Goal: Task Accomplishment & Management: Use online tool/utility

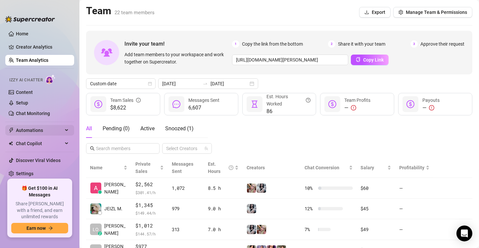
click at [48, 135] on span "Automations" at bounding box center [39, 130] width 47 height 11
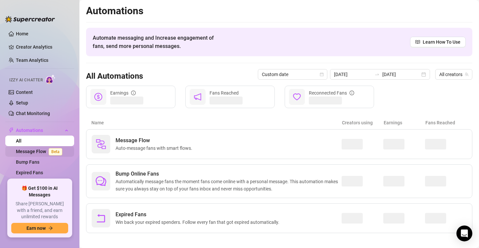
click at [40, 152] on link "Message Flow Beta" at bounding box center [40, 151] width 49 height 5
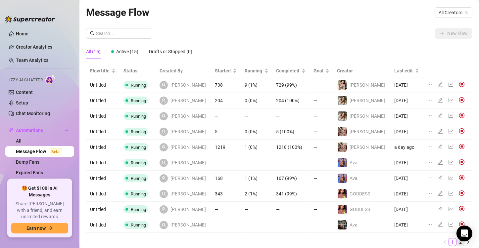
click at [457, 241] on link "2" at bounding box center [460, 242] width 7 height 7
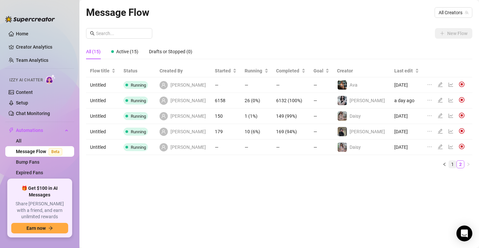
click at [453, 163] on link "1" at bounding box center [452, 164] width 7 height 7
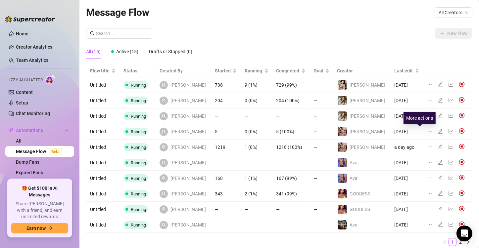
drag, startPoint x: 422, startPoint y: 132, endPoint x: 417, endPoint y: 132, distance: 4.6
click at [427, 132] on icon "ellipsis" at bounding box center [429, 131] width 5 height 5
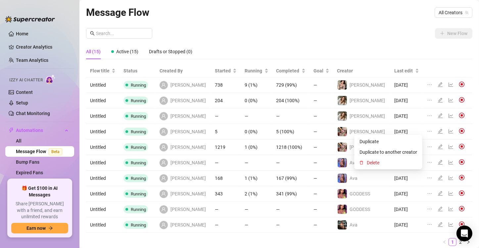
click at [437, 87] on div at bounding box center [441, 84] width 8 height 7
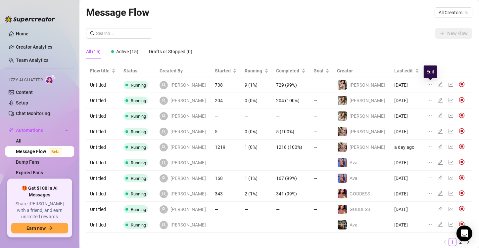
click at [437, 85] on icon "edit" at bounding box center [439, 84] width 5 height 5
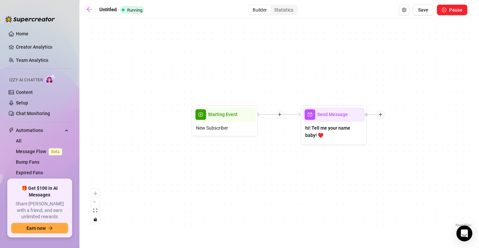
click at [465, 90] on div "Send Message hi! Tell me your name baby! ♥️ Starting Event New Subscriber" at bounding box center [279, 125] width 386 height 207
click at [383, 114] on icon "plus" at bounding box center [380, 115] width 5 height 5
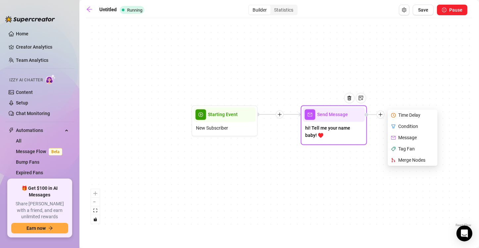
click at [403, 116] on div "Time Delay" at bounding box center [413, 115] width 48 height 11
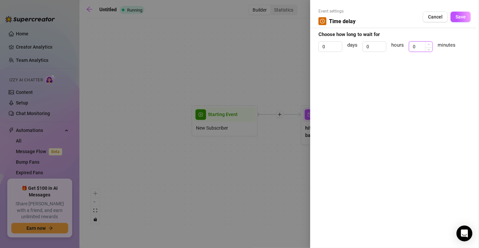
type input "1"
click at [430, 45] on icon "up" at bounding box center [429, 44] width 2 height 2
click at [461, 19] on span "Save" at bounding box center [460, 16] width 10 height 5
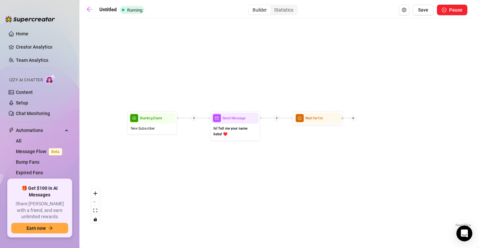
drag, startPoint x: 401, startPoint y: 163, endPoint x: 328, endPoint y: 151, distance: 74.0
click at [284, 158] on div "Wait for 1m Send Message hi! Tell me your name baby! ♥️ Starting Event New Subs…" at bounding box center [279, 125] width 386 height 207
click at [395, 118] on div "Wait for 1m Send Message hi! Tell me your name baby! ♥️ Starting Event New Subs…" at bounding box center [279, 125] width 386 height 207
click at [355, 118] on div at bounding box center [353, 119] width 6 height 6
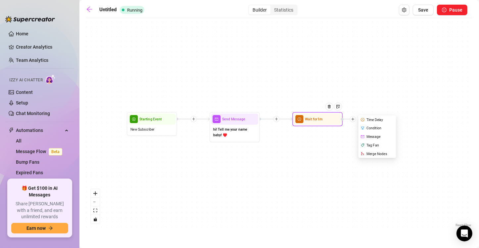
click at [370, 134] on div "Message" at bounding box center [377, 136] width 37 height 9
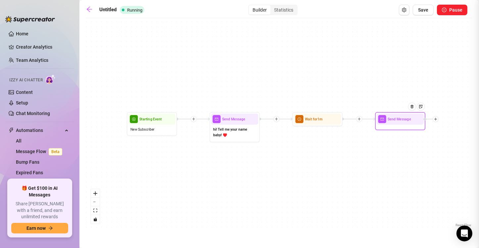
type textarea "Write your message here"
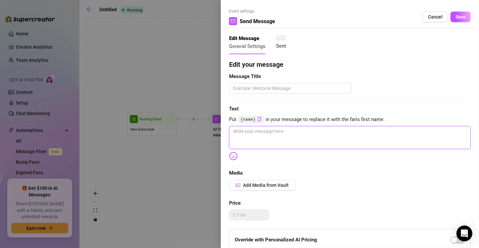
click at [358, 130] on textarea at bounding box center [350, 137] width 242 height 23
paste textarea "and tell me are you here to cum with me?? you top or bottom? hehe"
type textarea "and tell me are you here to cum with me?? you top or bottom? hehe"
click at [312, 80] on span "Message Title" at bounding box center [350, 77] width 242 height 8
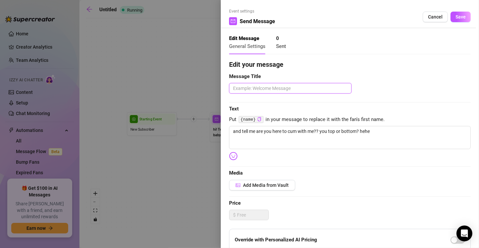
click at [320, 87] on textarea at bounding box center [290, 88] width 122 height 11
paste textarea "and tell me are you here to cum with me?? you top or bottom? hehe"
type textarea "and tell me are you here to cum with me?? you top or bottom? hehe"
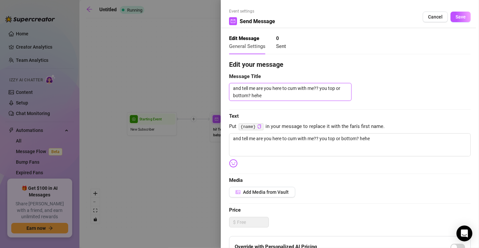
type textarea "and tell me are you here to cum with me?? you top or bottom? hehe"
click at [332, 91] on textarea "and tell me are you here to cum with me?? you top or bottom? hehe" at bounding box center [290, 92] width 122 height 18
click at [307, 89] on textarea "and tell me are you here to cum with me?? you top or bottom? hehe" at bounding box center [290, 92] width 122 height 18
click at [301, 97] on textarea "and tell me are you here to cum with me?? you top or bottom? hehe" at bounding box center [290, 92] width 122 height 18
type textarea "and tell me are you here to cum with me?? you top or bottom? hehe"
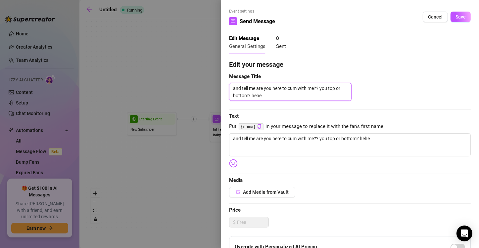
paste textarea "🙈"
type textarea "and tell me are you here to cum with me?? you top or bottom? hehe 🙈"
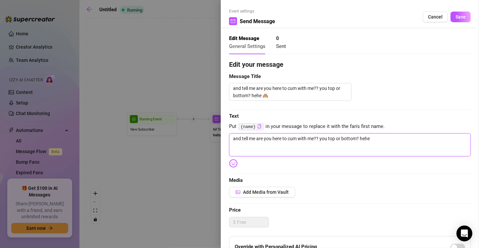
click at [401, 142] on textarea "and tell me are you here to cum with me?? you top or bottom? hehe" at bounding box center [350, 144] width 242 height 23
type textarea "and tell me are you here to cum with me?? you top or bottom? hehe"
paste textarea "🙈"
type textarea "and tell me are you here to cum with me?? you top or bottom? hehe 🙈"
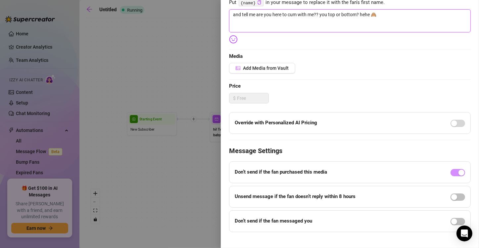
scroll to position [132, 0]
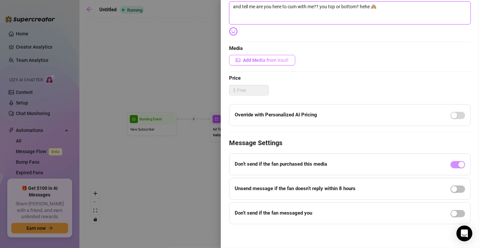
type textarea "and tell me are you here to cum with me?? you top or bottom? hehe 🙈"
click at [289, 61] on button "Add Media from Vault" at bounding box center [262, 60] width 66 height 11
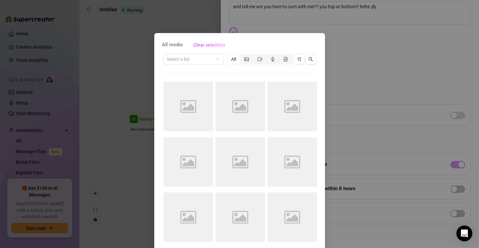
click at [208, 65] on div "Select a list All" at bounding box center [239, 59] width 155 height 13
click at [211, 61] on span at bounding box center [193, 59] width 52 height 10
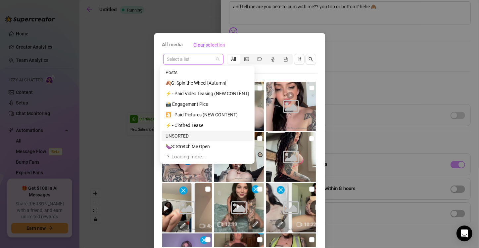
scroll to position [0, 0]
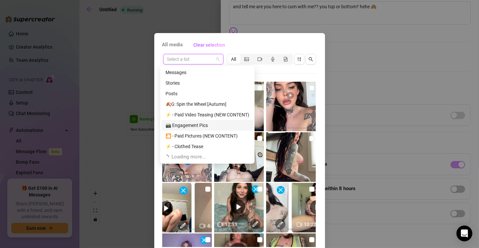
click at [218, 127] on div "📸 Engagement Pics" at bounding box center [207, 125] width 84 height 7
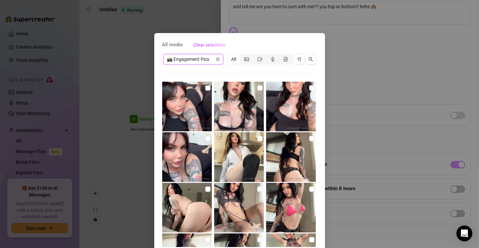
scroll to position [33, 0]
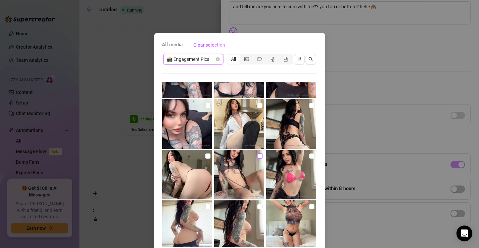
click at [257, 157] on input "checkbox" at bounding box center [259, 156] width 5 height 5
checkbox input "true"
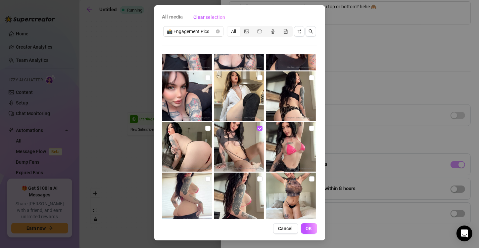
click at [310, 225] on button "OK" at bounding box center [309, 228] width 16 height 11
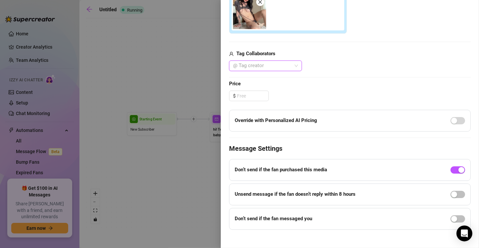
scroll to position [226, 0]
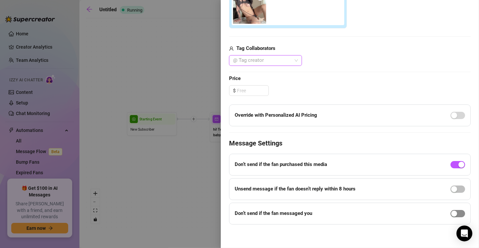
click at [451, 214] on div "button" at bounding box center [454, 214] width 6 height 6
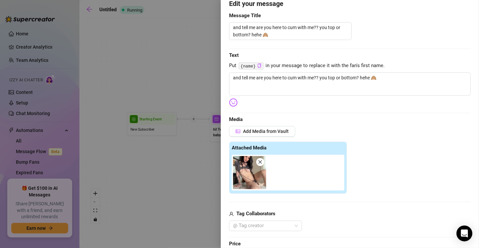
scroll to position [0, 0]
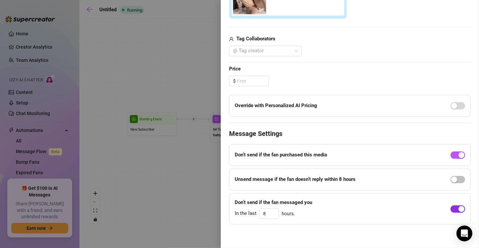
click at [458, 207] on div "button" at bounding box center [461, 209] width 6 height 6
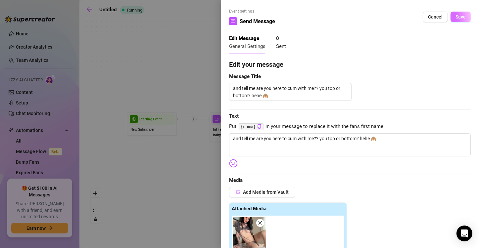
click at [459, 20] on button "Save" at bounding box center [460, 17] width 20 height 11
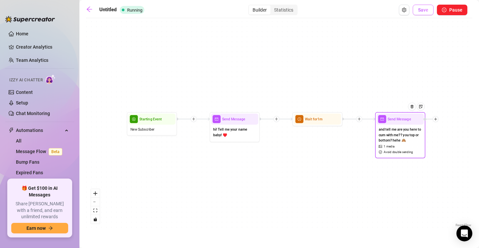
click at [425, 11] on span "Save" at bounding box center [423, 9] width 10 height 5
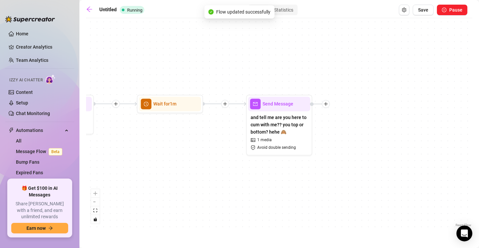
click at [86, 11] on main "Untitled Running Builder Statistics Save Pause Send Message and tell me are you…" at bounding box center [278, 124] width 399 height 248
click at [90, 11] on icon "arrow-left" at bounding box center [89, 9] width 7 height 7
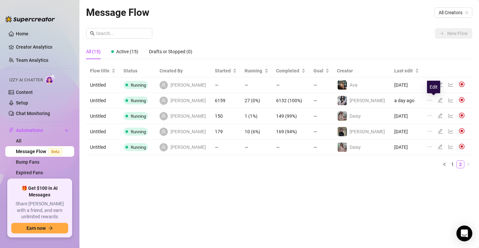
click at [437, 99] on icon "edit" at bounding box center [439, 100] width 5 height 5
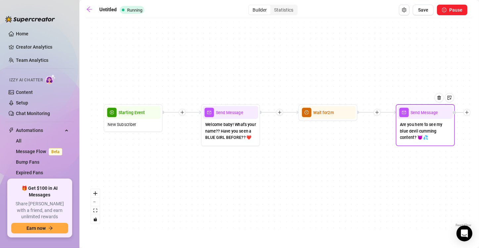
click at [419, 132] on span "Are you here to see my blue devil cumming content? 😈 💦" at bounding box center [425, 131] width 51 height 20
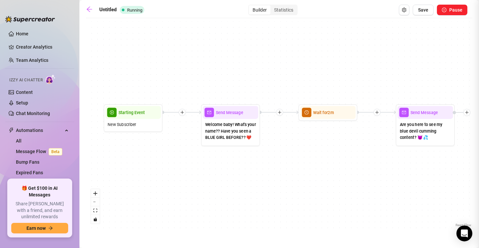
type textarea "Are you here to see my blue devil cumming content? 😈 💦"
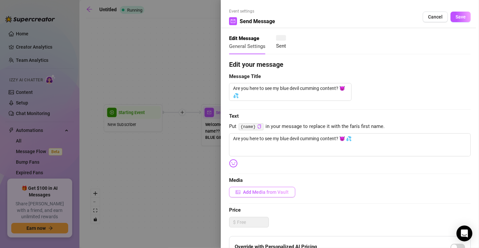
click at [277, 195] on button "Add Media from Vault" at bounding box center [262, 192] width 66 height 11
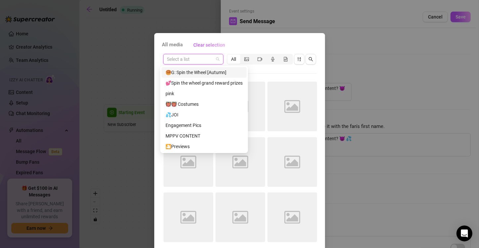
click at [209, 63] on input "search" at bounding box center [190, 59] width 46 height 10
click at [206, 105] on div "👹👹 Costumes" at bounding box center [203, 104] width 77 height 7
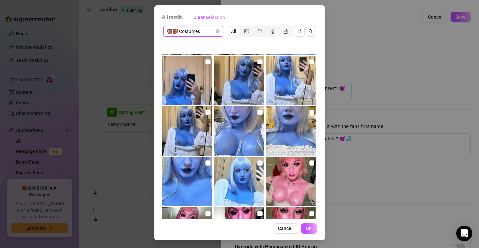
scroll to position [2944, 0]
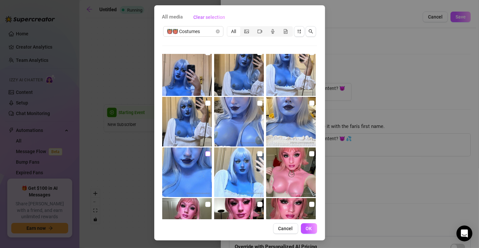
click at [205, 154] on input "checkbox" at bounding box center [207, 153] width 5 height 5
checkbox input "true"
click at [306, 228] on span "OK" at bounding box center [309, 228] width 6 height 5
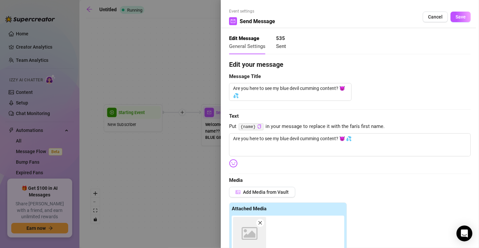
scroll to position [158, 0]
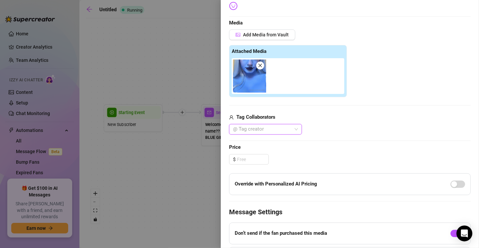
click at [260, 85] on img at bounding box center [249, 76] width 33 height 33
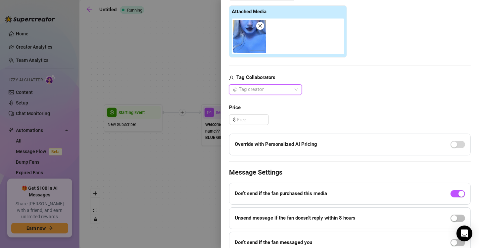
scroll to position [226, 0]
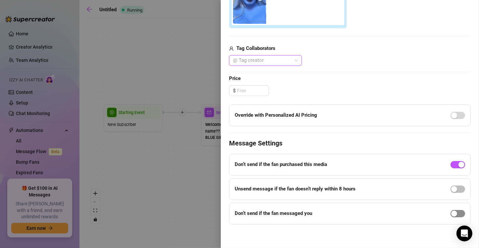
click at [451, 213] on div "button" at bounding box center [454, 214] width 6 height 6
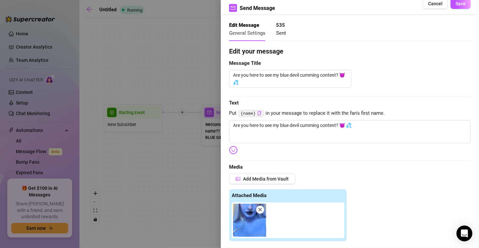
scroll to position [0, 0]
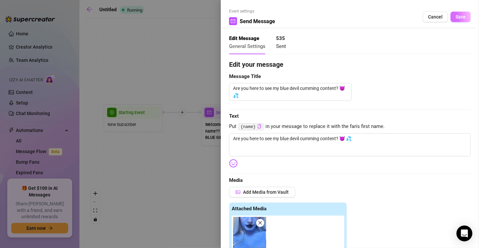
click at [455, 18] on span "Save" at bounding box center [460, 16] width 10 height 5
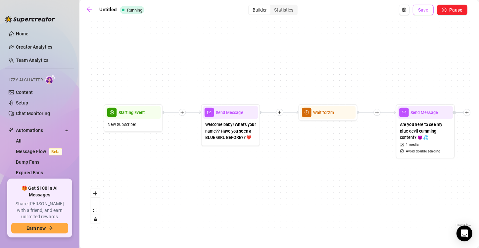
click at [425, 8] on span "Save" at bounding box center [423, 9] width 10 height 5
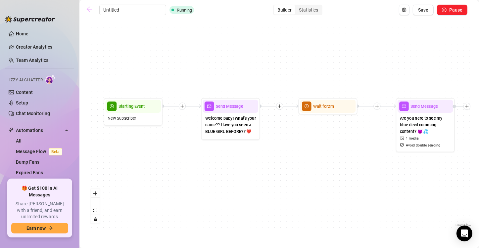
click at [90, 8] on icon "arrow-left" at bounding box center [89, 9] width 7 height 7
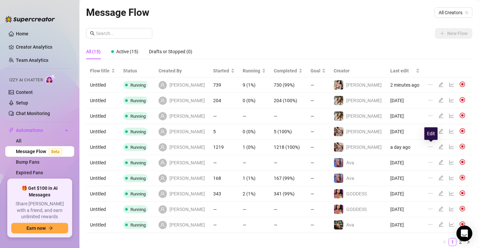
click at [438, 147] on icon "edit" at bounding box center [440, 146] width 5 height 5
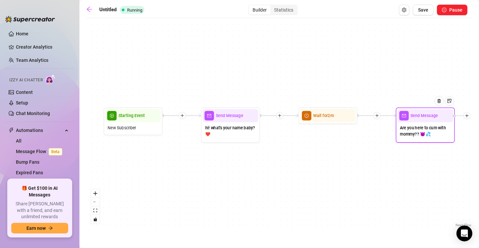
click at [436, 125] on span "Are you here to cum with mommy?? 😈 💦" at bounding box center [425, 131] width 51 height 13
type textarea "Are you here to cum with mommy?? 😈 💦"
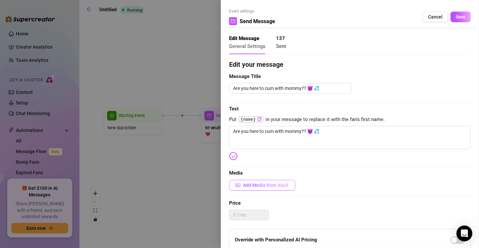
click at [281, 185] on span "Add Media from Vault" at bounding box center [266, 185] width 46 height 5
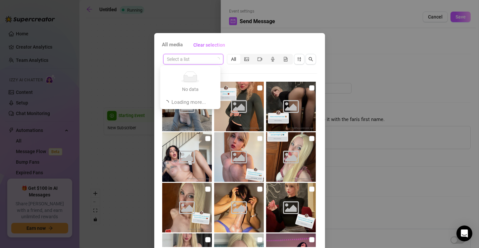
click at [205, 60] on input "search" at bounding box center [190, 59] width 46 height 10
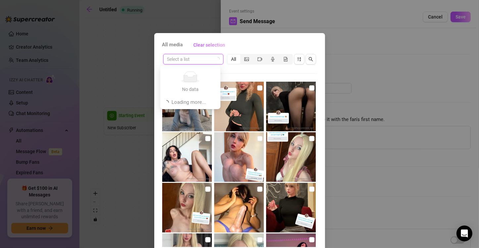
click at [205, 60] on input "search" at bounding box center [190, 59] width 46 height 10
click at [239, 48] on div "All media Clear selection" at bounding box center [239, 45] width 155 height 11
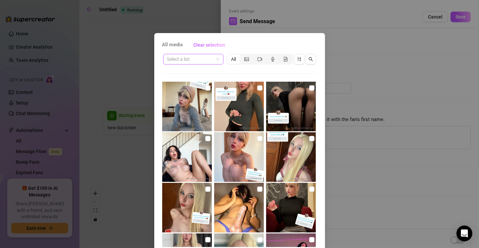
click at [213, 58] on span at bounding box center [193, 59] width 52 height 10
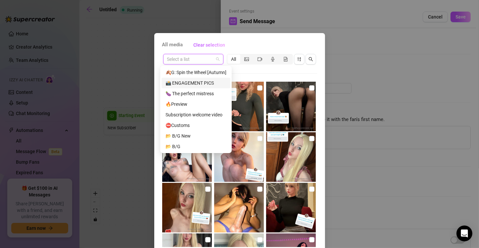
click at [208, 78] on div "📸 ENGAGEMENT PICS" at bounding box center [195, 83] width 69 height 11
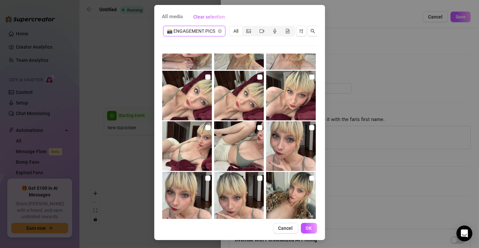
scroll to position [84, 0]
click at [205, 125] on input "checkbox" at bounding box center [207, 127] width 5 height 5
checkbox input "true"
click at [305, 232] on button "OK" at bounding box center [309, 228] width 16 height 11
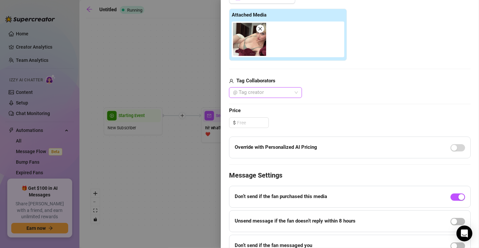
scroll to position [219, 0]
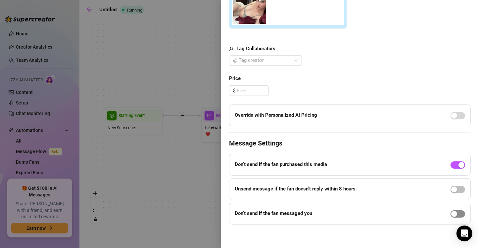
click at [451, 211] on div "button" at bounding box center [454, 214] width 6 height 6
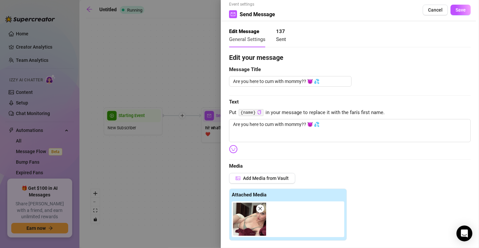
scroll to position [0, 0]
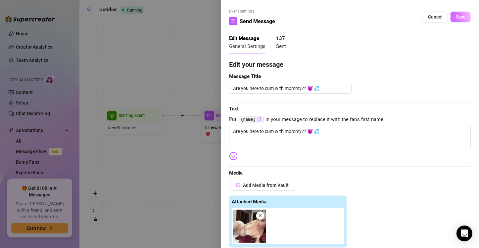
click at [456, 21] on button "Save" at bounding box center [460, 17] width 20 height 11
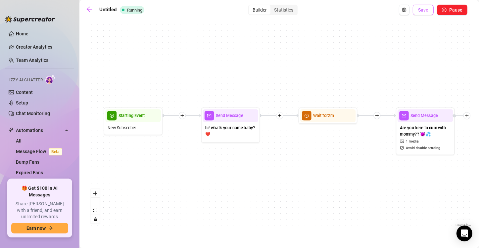
click at [425, 15] on button "Save" at bounding box center [423, 10] width 21 height 11
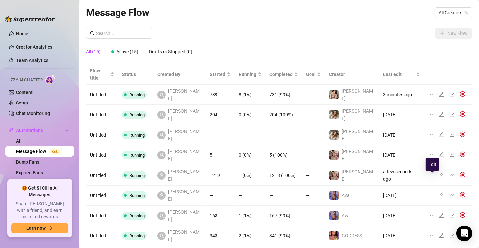
click at [439, 213] on icon "edit" at bounding box center [441, 215] width 5 height 5
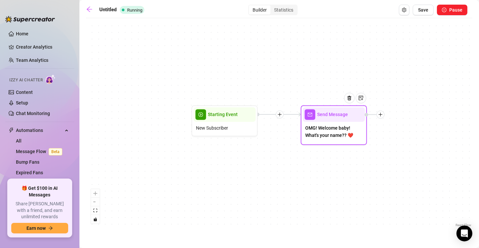
click at [379, 115] on icon "plus" at bounding box center [380, 115] width 5 height 5
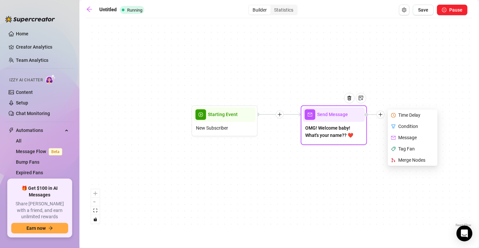
click at [404, 117] on div "Time Delay" at bounding box center [413, 115] width 48 height 11
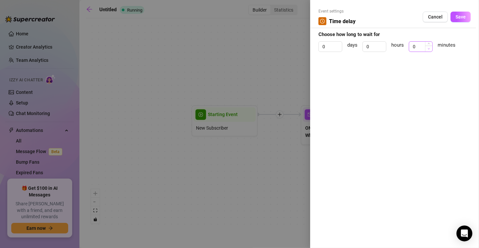
click at [430, 46] on span "Decrease Value" at bounding box center [428, 49] width 7 height 6
type input "1"
click at [430, 43] on icon "up" at bounding box center [429, 44] width 2 height 2
click at [461, 14] on button "Save" at bounding box center [460, 17] width 20 height 11
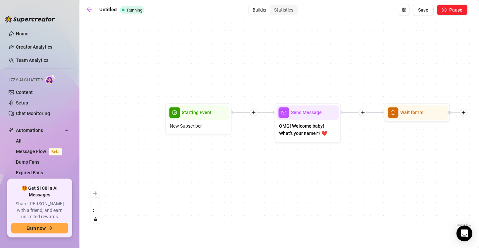
drag, startPoint x: 406, startPoint y: 162, endPoint x: 307, endPoint y: 162, distance: 98.9
click at [307, 162] on div "Wait for 1m Send Message OMG! Welcome baby! What's your name?? ❤️ Starting Even…" at bounding box center [279, 125] width 386 height 207
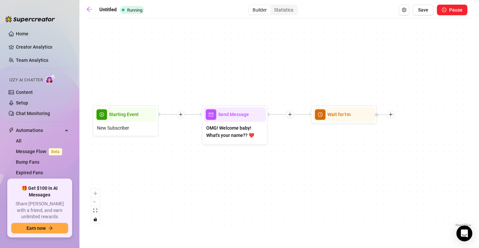
drag, startPoint x: 400, startPoint y: 140, endPoint x: 394, endPoint y: 138, distance: 5.8
click at [400, 139] on div "Wait for 1m Send Message OMG! Welcome baby! What's your name?? ❤️ Starting Even…" at bounding box center [279, 125] width 386 height 207
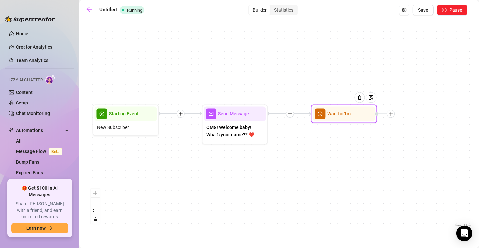
click at [392, 116] on div at bounding box center [391, 114] width 8 height 8
click at [415, 137] on div "Message" at bounding box center [423, 137] width 48 height 11
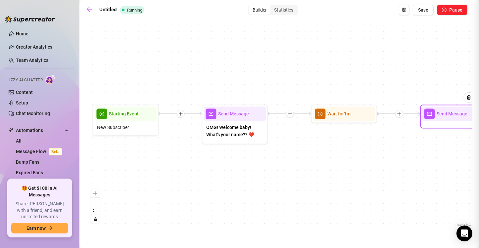
type textarea "Write your message here"
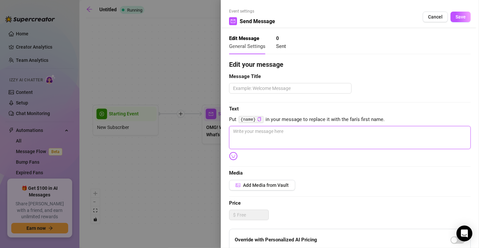
click at [331, 142] on textarea at bounding box center [350, 137] width 242 height 23
type textarea "A"
type textarea "Ar"
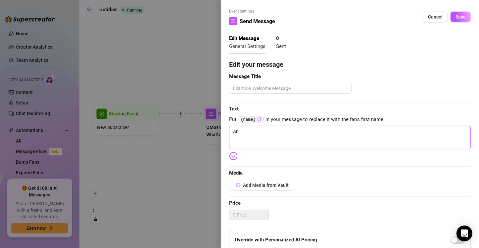
type textarea "Are"
type textarea "Are y"
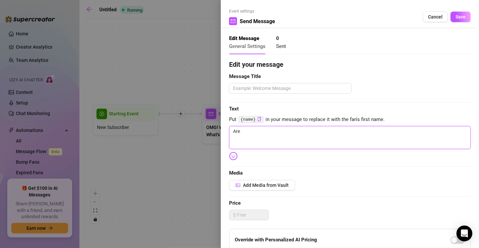
type textarea "Are y"
type textarea "Are yo"
type textarea "Are you"
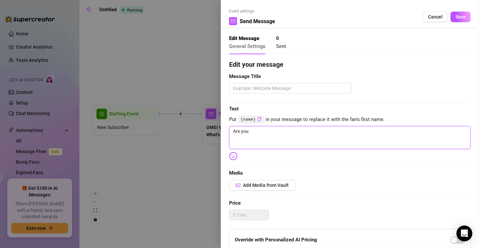
type textarea "Are you"
type textarea "Are you h"
type textarea "Are you he"
type textarea "Are you her"
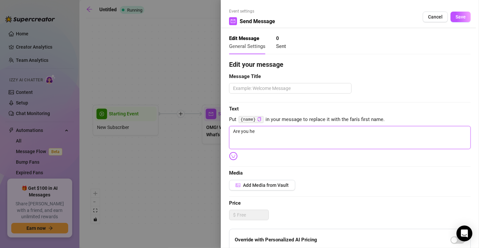
type textarea "Are you her"
type textarea "Are you here"
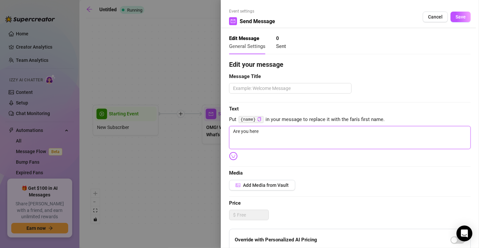
type textarea "Are you here f"
type textarea "Are you here fo"
type textarea "Are you here for"
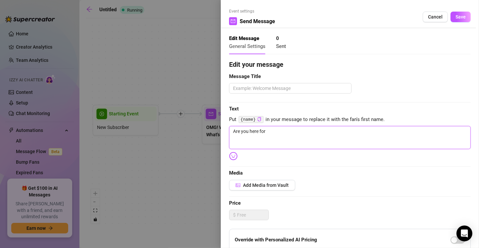
type textarea "Are you here for"
type textarea "Are you here for m"
type textarea "Are you here for my"
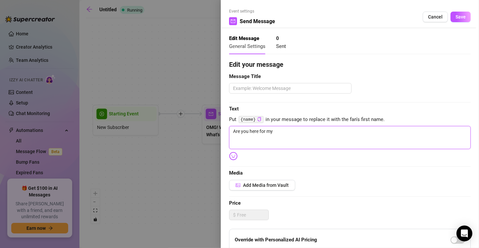
type textarea "Are you here for my"
type textarea "Are you here for my A"
type textarea "Are you here for my AS"
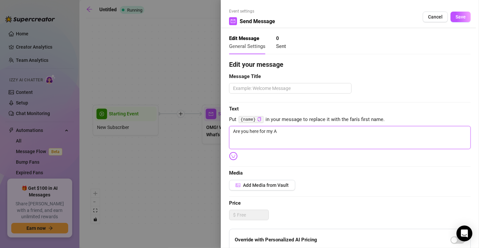
type textarea "Are you here for my AS"
type textarea "Are you here for my ASI"
type textarea "Are you here for my ASIA"
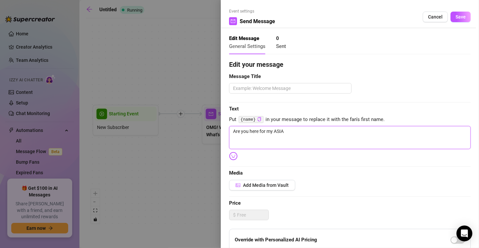
type textarea "Are you here for my [DEMOGRAPHIC_DATA]"
type textarea "Are you here for my [DEMOGRAPHIC_DATA] P"
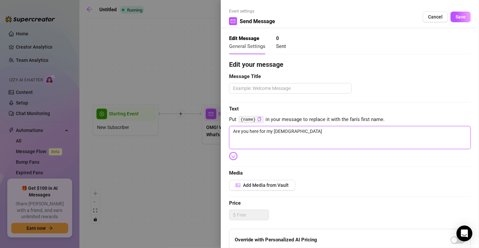
type textarea "Are you here for my [DEMOGRAPHIC_DATA] P"
type textarea "Are you here for my ASIAN PU"
type textarea "Are you here for my ASIAN PUS"
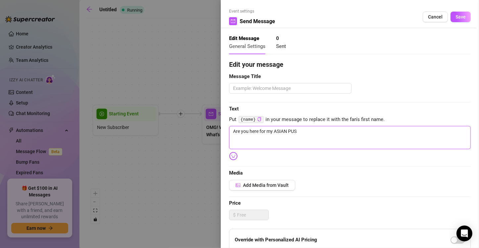
type textarea "Are you here for my ASIAN PUSS"
type textarea "Are you here for my ASIAN PUSSY"
type textarea "Are you here for my ASIAN PUSSY?"
type textarea "Are you here for my ASIAN PUSSY??"
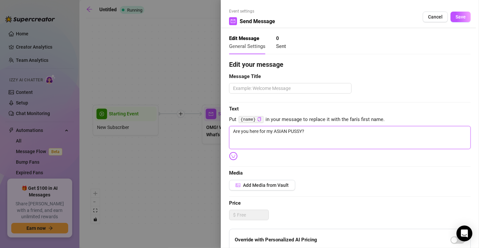
type textarea "Are you here for my ASIAN PUSSY??"
type textarea "Are you here for my ASIAN PUSSY???"
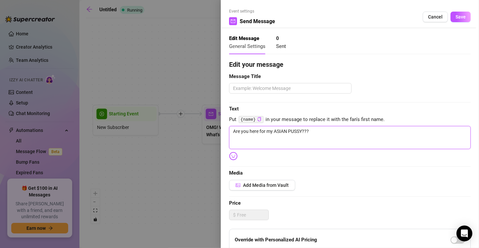
click at [315, 140] on textarea "Are you here for my ASIAN PUSSY???" at bounding box center [350, 137] width 242 height 23
paste textarea "💦"
type textarea "Are you here for my ASIAN PUSSY??? 💦"
click at [301, 83] on div at bounding box center [350, 88] width 242 height 11
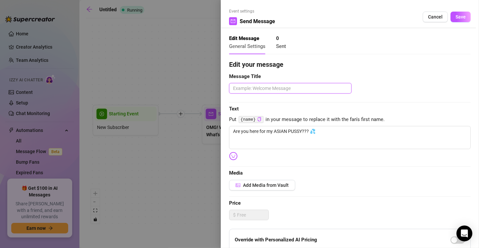
click at [303, 86] on textarea at bounding box center [290, 88] width 122 height 11
paste textarea "Are you here for my ASIAN PUSSY??? 💦"
type textarea "Are you here for my ASIAN PUSSY??? 💦"
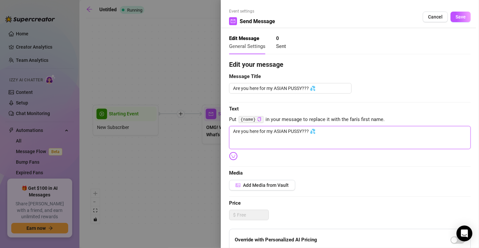
click at [330, 130] on textarea "Are you here for my ASIAN PUSSY??? 💦" at bounding box center [350, 137] width 242 height 23
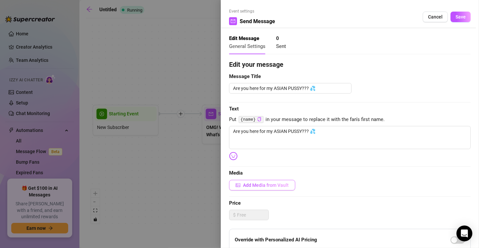
click at [281, 187] on span "Add Media from Vault" at bounding box center [266, 185] width 46 height 5
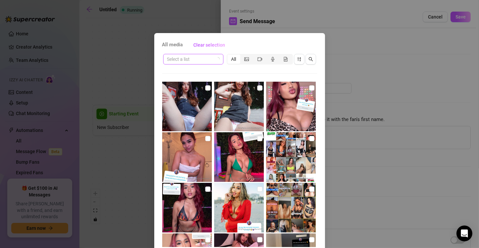
click at [199, 58] on input "search" at bounding box center [190, 59] width 46 height 10
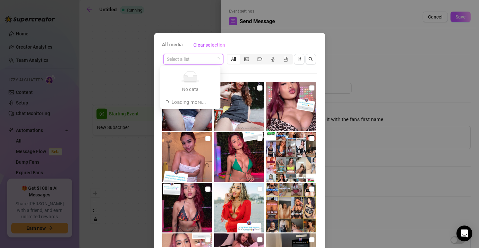
click at [199, 58] on input "search" at bounding box center [190, 59] width 46 height 10
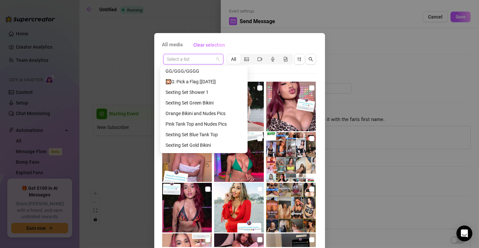
scroll to position [87, 0]
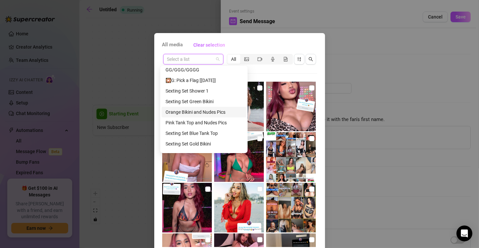
click at [212, 112] on div "Orange Bikini and Nudes Pics" at bounding box center [203, 112] width 77 height 7
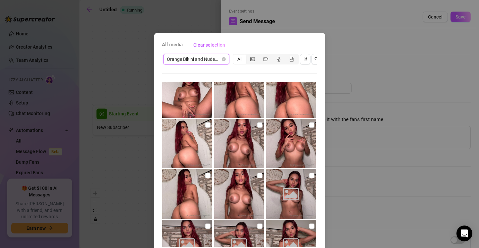
scroll to position [249, 0]
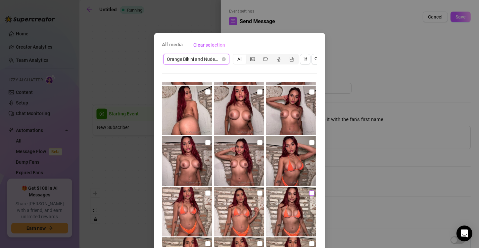
click at [309, 191] on input "checkbox" at bounding box center [311, 193] width 5 height 5
checkbox input "true"
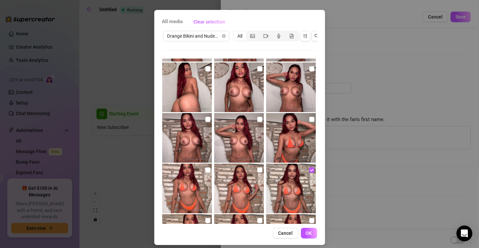
scroll to position [33, 0]
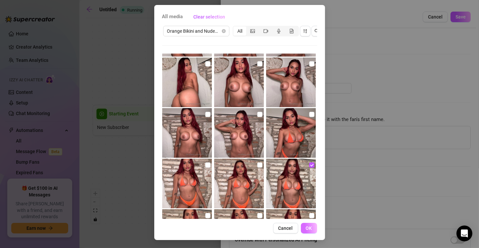
click at [307, 226] on span "OK" at bounding box center [309, 228] width 6 height 5
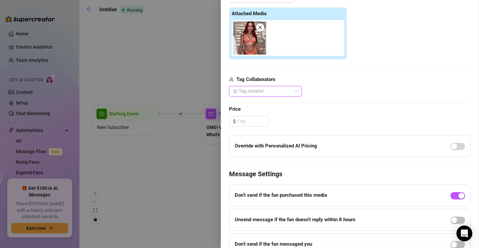
scroll to position [219, 0]
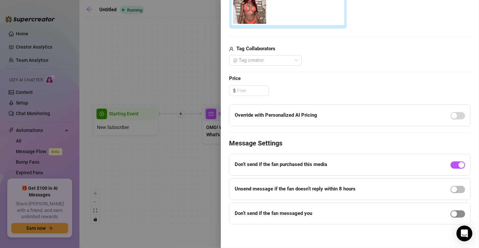
click at [450, 216] on span "button" at bounding box center [457, 213] width 15 height 7
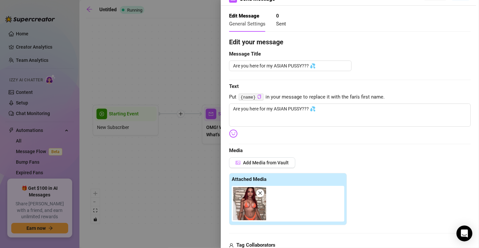
scroll to position [0, 0]
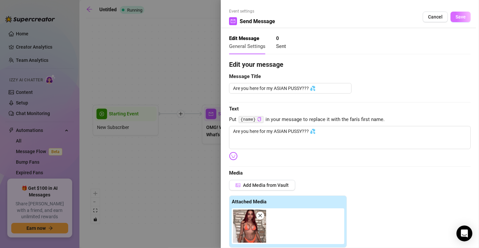
click at [450, 22] on button "Save" at bounding box center [460, 17] width 20 height 11
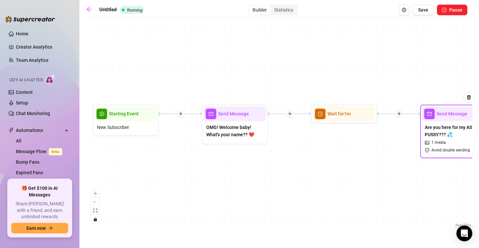
click at [421, 15] on div "Untitled Running Builder Statistics Save Pause Send Message Are you here for my…" at bounding box center [279, 117] width 386 height 224
click at [423, 9] on span "Save" at bounding box center [423, 9] width 10 height 5
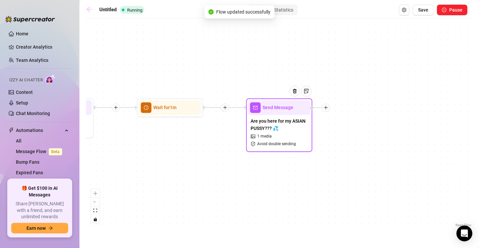
click at [89, 9] on icon "arrow-left" at bounding box center [89, 9] width 5 height 5
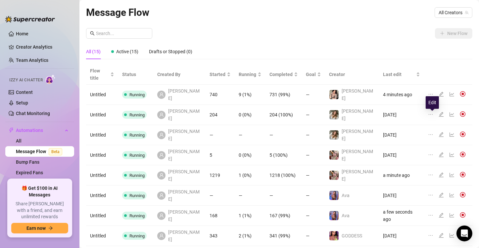
click at [438, 132] on icon "edit" at bounding box center [440, 134] width 5 height 5
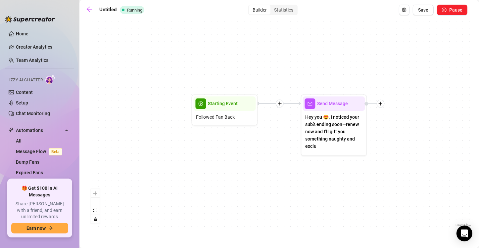
drag, startPoint x: 379, startPoint y: 114, endPoint x: 377, endPoint y: 110, distance: 4.6
click at [377, 110] on div "Send Message Hey you 😍, I noticed your sub’s ending soon—renew now and I’ll gif…" at bounding box center [279, 125] width 386 height 207
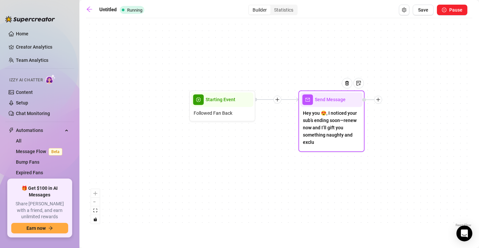
click at [379, 98] on icon "plus" at bounding box center [378, 100] width 5 height 5
click at [405, 101] on div "Time Delay" at bounding box center [411, 100] width 48 height 11
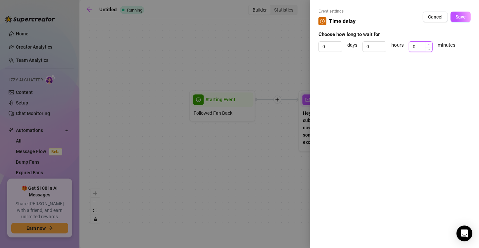
type input "1"
click at [425, 45] on span "Increase Value" at bounding box center [428, 45] width 7 height 6
click at [458, 15] on span "Save" at bounding box center [460, 16] width 10 height 5
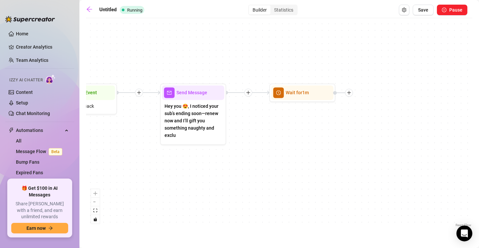
drag, startPoint x: 418, startPoint y: 132, endPoint x: 323, endPoint y: 109, distance: 97.4
click at [286, 127] on div "Wait for 1m Send Message Hey you 😍, I noticed your sub’s ending soon—renew now …" at bounding box center [279, 125] width 386 height 207
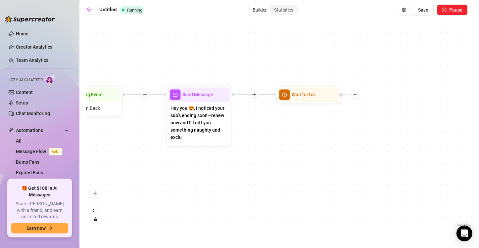
click at [363, 87] on div "Wait for 1m Send Message Hey you 😍, I noticed your sub’s ending soon—renew now …" at bounding box center [279, 125] width 386 height 207
click at [357, 95] on div at bounding box center [355, 95] width 8 height 8
click at [366, 69] on div "Wait for 1m Time Delay Condition Message Tag Fan Merge Nodes Send Message Hey y…" at bounding box center [279, 125] width 386 height 207
click at [88, 5] on div "Untitled Running Builder Statistics Save Pause" at bounding box center [276, 10] width 381 height 11
click at [88, 8] on icon "arrow-left" at bounding box center [89, 9] width 5 height 5
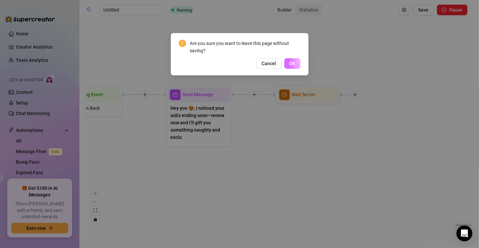
click at [292, 60] on button "OK" at bounding box center [292, 63] width 16 height 11
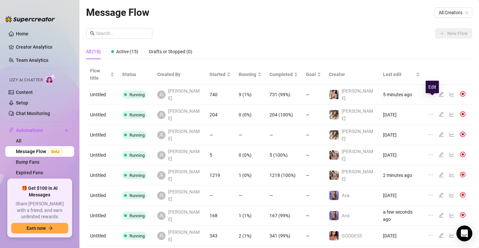
click at [438, 112] on icon "edit" at bounding box center [440, 114] width 5 height 5
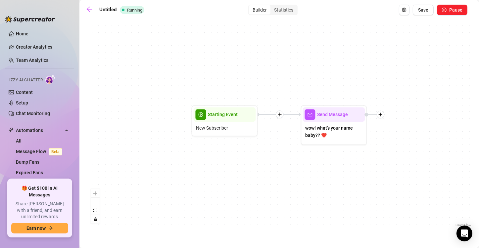
click at [387, 115] on div "Send Message wow! what's your name baby?? ❤️ Starting Event New Subscriber" at bounding box center [279, 125] width 386 height 207
click at [382, 116] on icon "plus" at bounding box center [380, 115] width 5 height 5
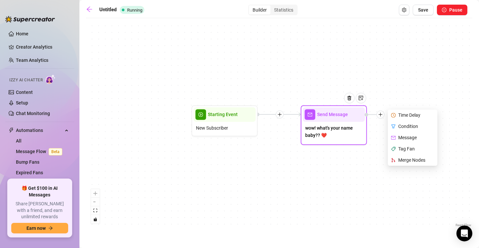
click at [401, 115] on div "Time Delay" at bounding box center [413, 115] width 48 height 11
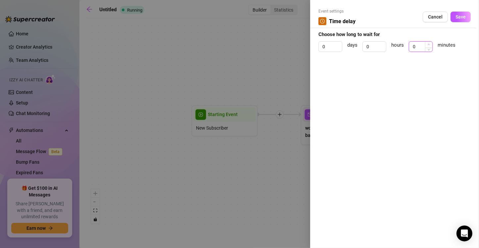
type input "1"
click at [430, 45] on icon "up" at bounding box center [429, 44] width 2 height 2
click at [466, 13] on button "Save" at bounding box center [460, 17] width 20 height 11
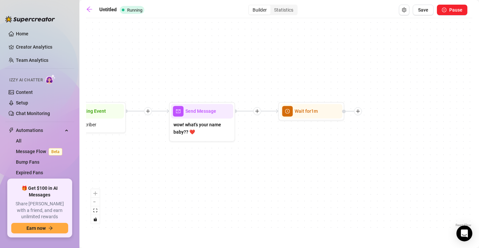
drag, startPoint x: 413, startPoint y: 165, endPoint x: 292, endPoint y: 160, distance: 120.9
click at [285, 161] on div "Wait for 1m Send Message wow! what's your name baby?? ❤️ Starting Event New Sub…" at bounding box center [279, 125] width 386 height 207
click at [379, 106] on div "Wait for 1m Send Message wow! what's your name baby?? ❤️ Starting Event New Sub…" at bounding box center [279, 125] width 386 height 207
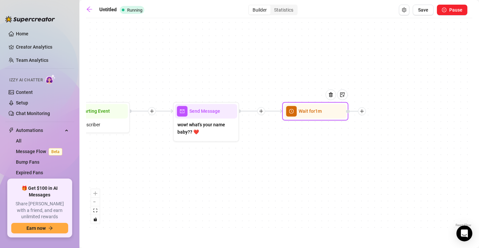
click at [361, 108] on div at bounding box center [362, 112] width 8 height 8
click at [385, 131] on div "Message" at bounding box center [395, 134] width 48 height 11
type textarea "Write your message here"
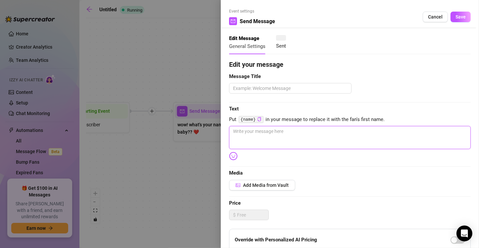
click at [376, 132] on textarea at bounding box center [350, 137] width 242 height 23
paste textarea "Are you here for my ASIAN PUSSY??? 💦"
type textarea "Are you here for my ASIAN PUSSY??? 💦"
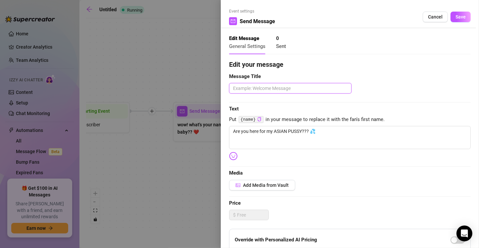
click at [319, 85] on textarea at bounding box center [290, 88] width 122 height 11
paste textarea "Are you here for my ASIAN PUSSY??? 💦"
type textarea "Are you here for my ASIAN PUSSY??? 💦"
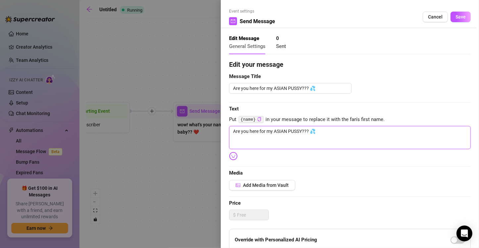
click at [280, 130] on textarea "Are you here for my ASIAN PUSSY??? 💦" at bounding box center [350, 137] width 242 height 23
type textarea "Are you here for my PUSSY??? 💦"
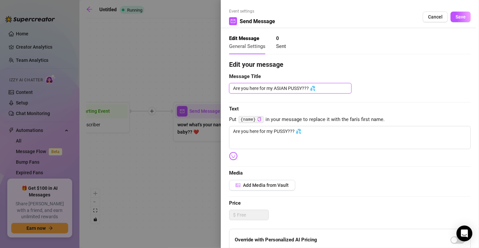
click at [284, 87] on textarea "Are you here for my ASIAN PUSSY??? 💦" at bounding box center [290, 88] width 122 height 11
type textarea "Are you here for my PUSSY??? 💦"
drag, startPoint x: 284, startPoint y: 179, endPoint x: 284, endPoint y: 183, distance: 4.3
click at [284, 180] on div "Edit your message Message Title Are you here for my PUSSY??? 💦 Text Put {name} …" at bounding box center [350, 205] width 242 height 290
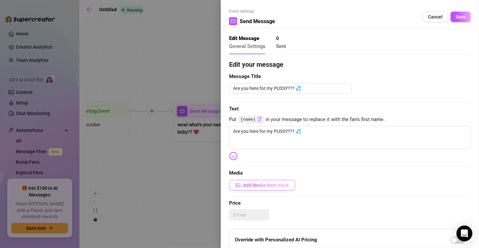
click at [284, 183] on span "Add Media from Vault" at bounding box center [266, 185] width 46 height 5
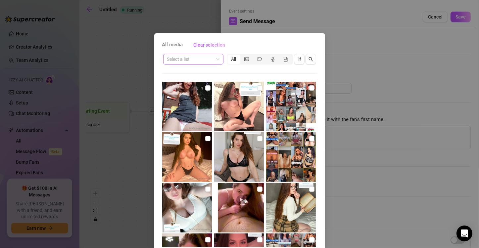
click at [210, 56] on span at bounding box center [193, 59] width 52 height 10
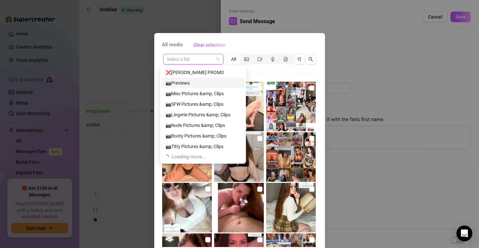
scroll to position [21, 0]
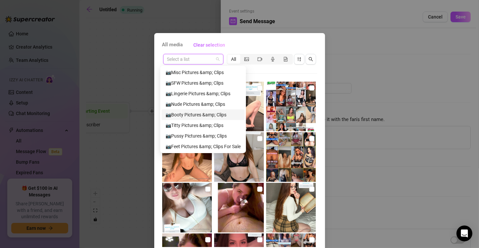
click at [201, 112] on div "📷Booty Pictures &amp; Clips" at bounding box center [202, 114] width 75 height 7
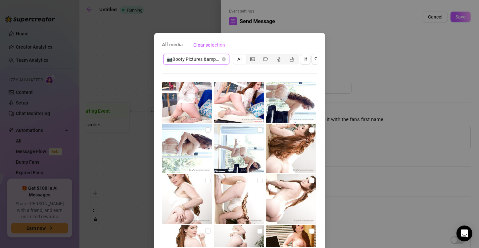
scroll to position [0, 0]
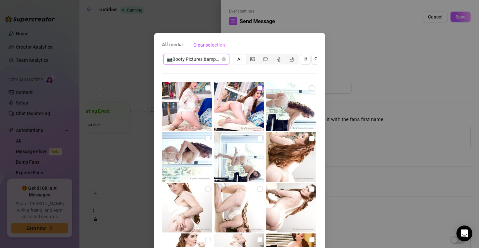
click at [257, 88] on input "checkbox" at bounding box center [259, 87] width 5 height 5
checkbox input "true"
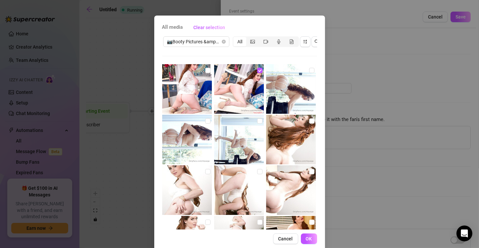
scroll to position [33, 0]
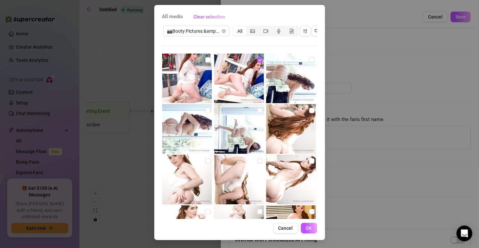
click at [308, 235] on div "All media Clear selection 📷Booty Pictures &amp; Clips All Cancel OK" at bounding box center [239, 122] width 171 height 235
click at [308, 229] on span "OK" at bounding box center [309, 228] width 6 height 5
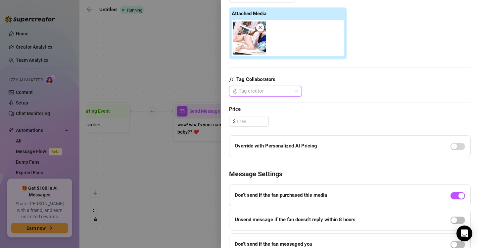
scroll to position [219, 0]
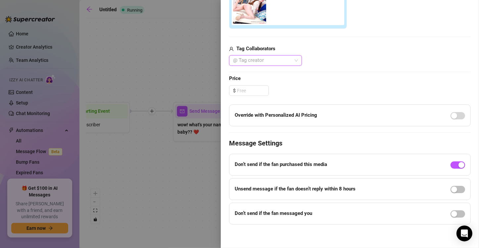
click at [450, 208] on div at bounding box center [457, 213] width 15 height 11
click at [451, 212] on div "button" at bounding box center [454, 214] width 6 height 6
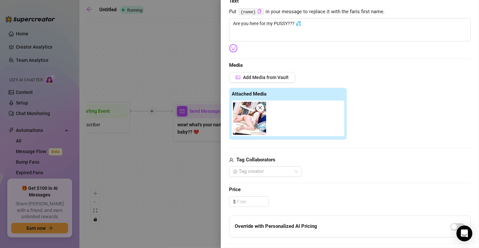
scroll to position [21, 0]
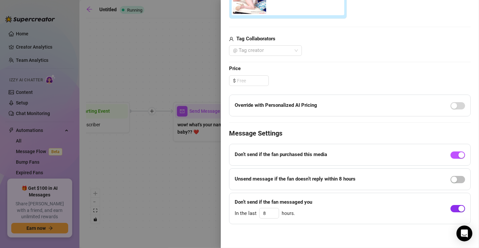
click at [453, 205] on span "button" at bounding box center [457, 208] width 15 height 7
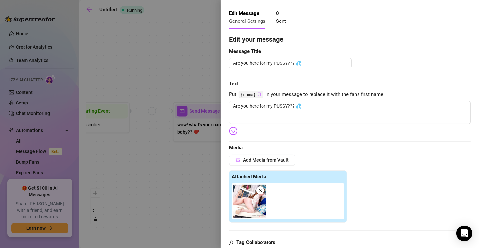
scroll to position [0, 0]
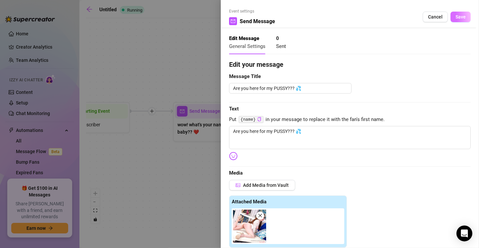
click at [455, 20] on span "Save" at bounding box center [460, 16] width 10 height 5
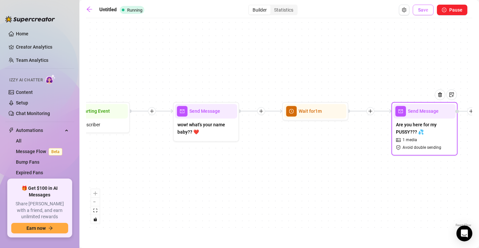
click at [423, 8] on span "Save" at bounding box center [423, 9] width 10 height 5
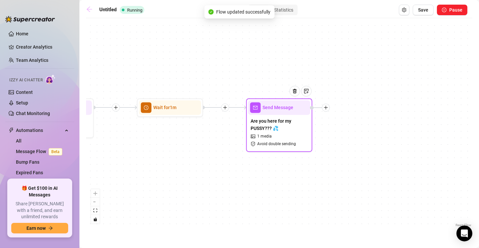
click at [91, 9] on icon "arrow-left" at bounding box center [89, 9] width 5 height 5
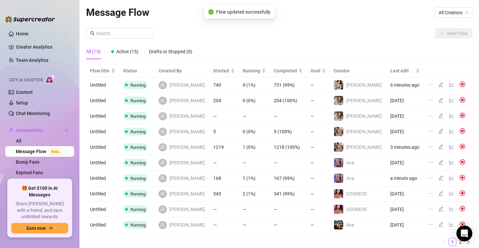
scroll to position [6, 0]
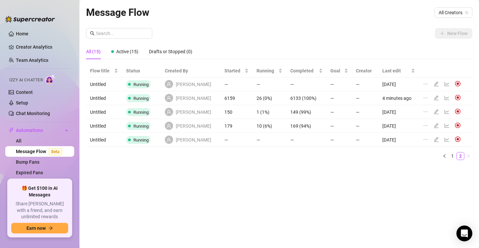
scroll to position [0, 0]
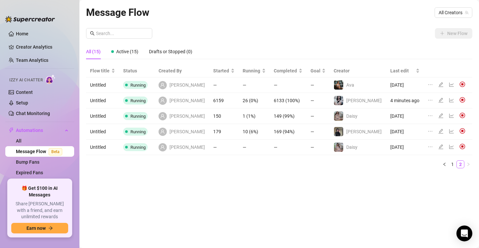
click at [438, 101] on icon "edit" at bounding box center [440, 100] width 5 height 5
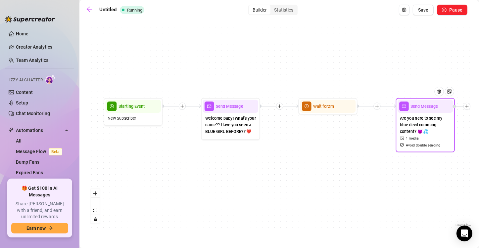
click at [418, 133] on span "Are you here to see my blue devil cumming content? 😈 💦" at bounding box center [425, 125] width 51 height 20
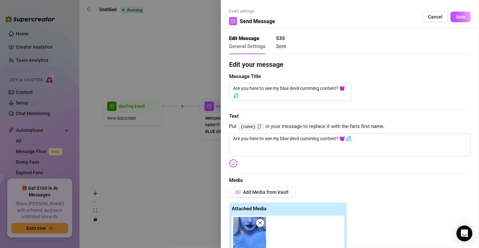
type textarea "Are you here to see my blue devil cumming content? 😈 💦"
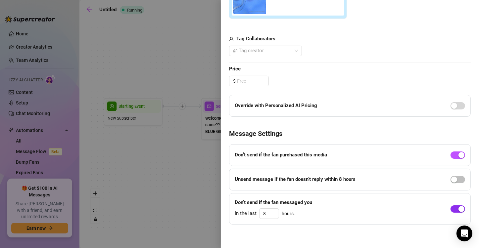
click at [458, 210] on div "button" at bounding box center [461, 209] width 6 height 6
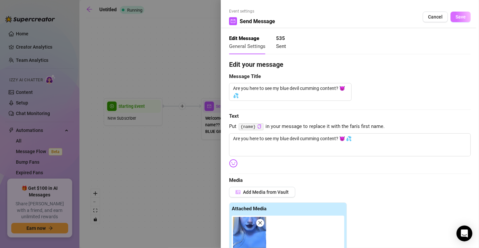
click at [458, 19] on span "Save" at bounding box center [460, 16] width 10 height 5
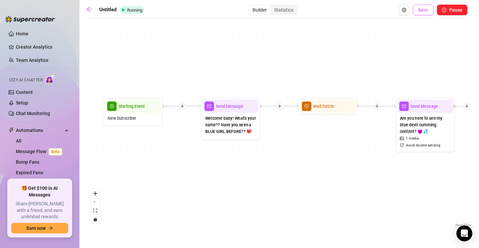
click at [423, 9] on span "Save" at bounding box center [423, 9] width 10 height 5
click at [88, 11] on icon "arrow-left" at bounding box center [89, 9] width 7 height 7
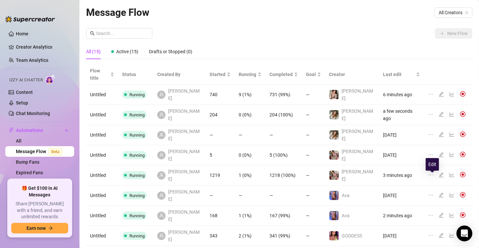
click at [438, 213] on icon "edit" at bounding box center [440, 215] width 5 height 5
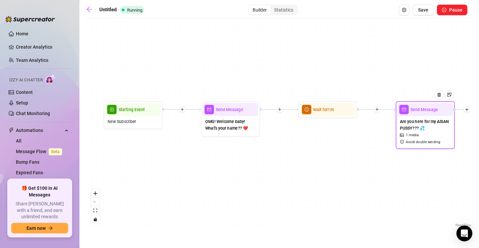
click at [429, 131] on div "Are you here for my ASIAN PUSSY??? 💦 1 media Avoid double sending" at bounding box center [425, 131] width 56 height 31
type textarea "Are you here for my ASIAN PUSSY??? 💦"
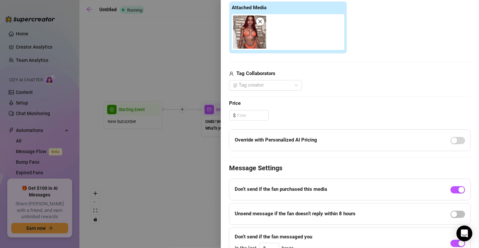
scroll to position [229, 0]
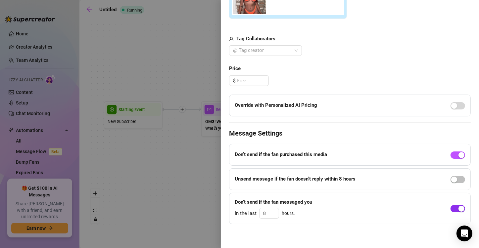
click at [450, 207] on span "button" at bounding box center [457, 208] width 15 height 7
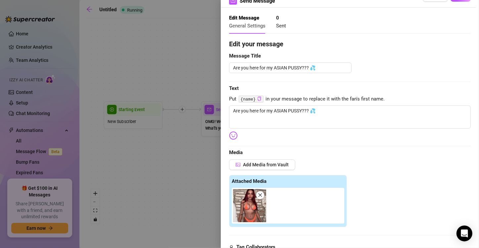
scroll to position [0, 0]
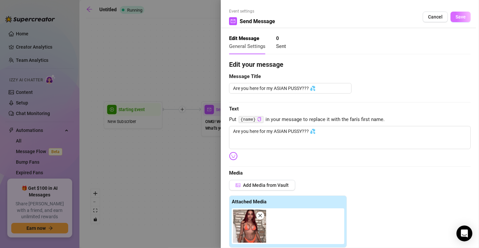
click at [454, 13] on button "Save" at bounding box center [460, 17] width 20 height 11
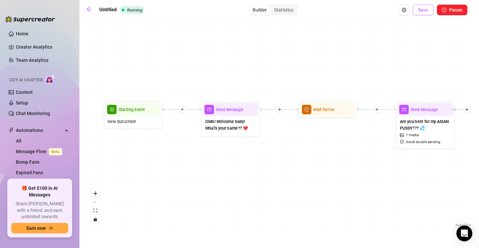
click at [417, 10] on button "Save" at bounding box center [423, 10] width 21 height 11
click at [87, 11] on icon "arrow-left" at bounding box center [89, 9] width 7 height 7
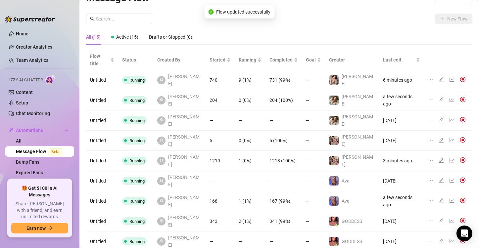
scroll to position [22, 0]
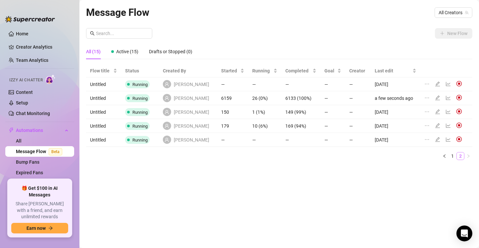
scroll to position [0, 0]
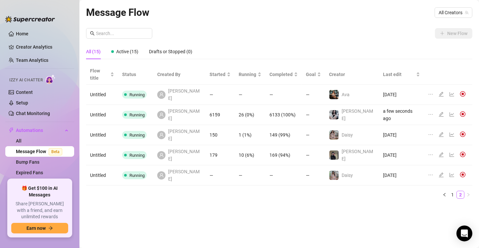
click at [438, 112] on icon "edit" at bounding box center [440, 114] width 5 height 5
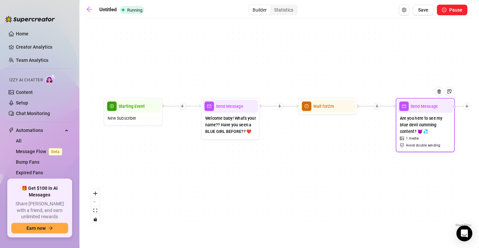
click at [426, 124] on span "Are you here to see my blue devil cumming content? 😈 💦" at bounding box center [425, 125] width 51 height 20
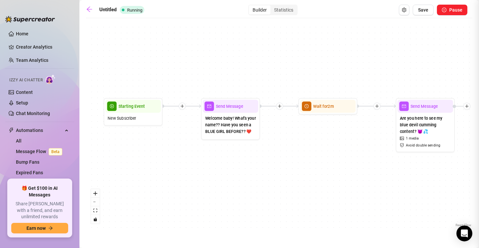
type textarea "Are you here to see my blue devil cumming content? 😈 💦"
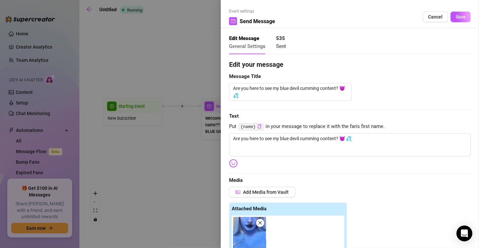
drag, startPoint x: 158, startPoint y: 62, endPoint x: 141, endPoint y: 36, distance: 30.8
click at [157, 60] on div at bounding box center [239, 124] width 479 height 248
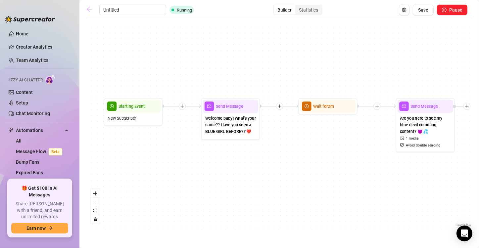
click at [87, 10] on icon "arrow-left" at bounding box center [89, 9] width 5 height 5
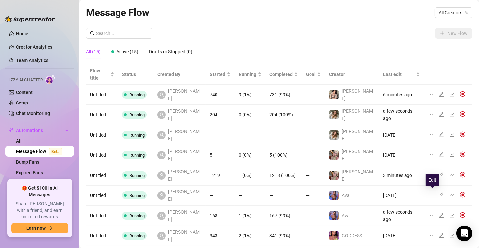
click at [438, 233] on icon "edit" at bounding box center [440, 235] width 5 height 5
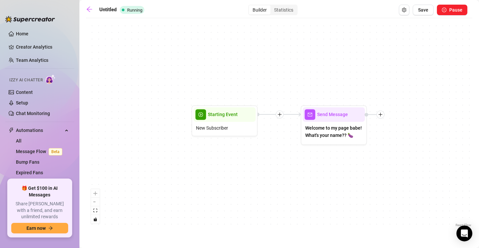
click at [418, 107] on div "Send Message Welcome to my page babe! What's your name?? 🍆 Starting Event New S…" at bounding box center [279, 125] width 386 height 207
click at [384, 114] on div at bounding box center [381, 115] width 8 height 8
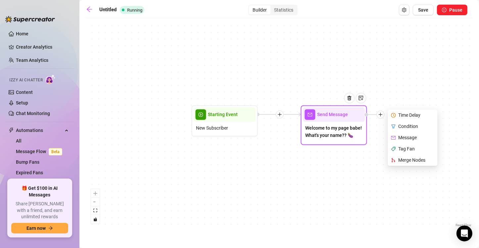
click at [398, 117] on div "Time Delay" at bounding box center [413, 115] width 48 height 11
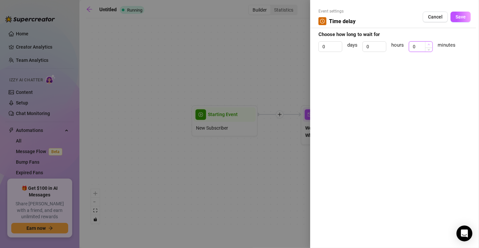
type input "1"
click at [430, 42] on span "Increase Value" at bounding box center [428, 45] width 7 height 6
click at [461, 20] on button "Save" at bounding box center [460, 17] width 20 height 11
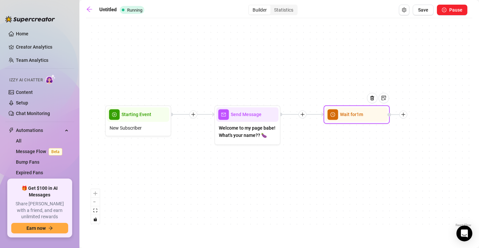
drag, startPoint x: 414, startPoint y: 176, endPoint x: 328, endPoint y: 172, distance: 86.1
click at [304, 179] on div "Wait for 1m Send Message Welcome to my page babe! What's your name?? 🍆 Starting…" at bounding box center [279, 125] width 386 height 207
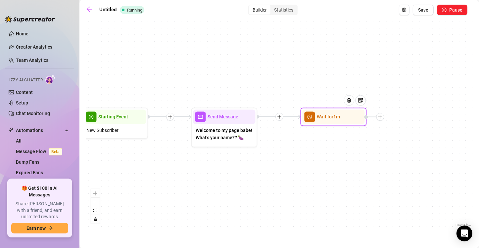
click at [389, 116] on div "Wait for 1m Send Message Welcome to my page babe! What's your name?? 🍆 Starting…" at bounding box center [279, 125] width 386 height 207
click at [353, 158] on div "Wait for 1m Send Message Welcome to my page babe! What's your name?? 🍆 Starting…" at bounding box center [279, 125] width 386 height 207
click at [383, 115] on icon "plus" at bounding box center [381, 117] width 5 height 5
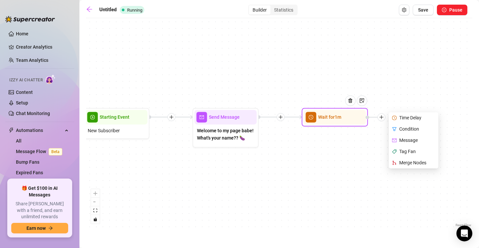
click at [413, 140] on div "Message" at bounding box center [414, 140] width 48 height 11
type textarea "Write your message here"
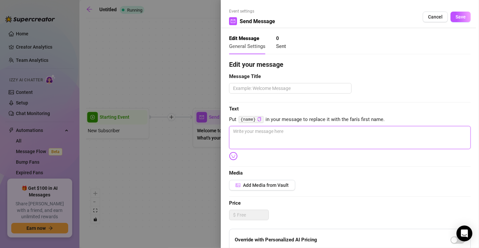
click at [313, 130] on textarea at bounding box center [350, 137] width 242 height 23
paste textarea "Are you here for my ASIAN PUSSY??? 💦"
type textarea "Are you here for my ASIAN PUSSY??? 💦"
drag, startPoint x: 280, startPoint y: 128, endPoint x: 271, endPoint y: 127, distance: 9.4
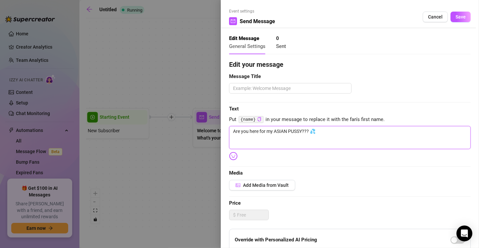
click at [280, 128] on textarea "Are you here for my ASIAN PUSSY??? 💦" at bounding box center [350, 137] width 242 height 23
drag, startPoint x: 301, startPoint y: 133, endPoint x: 259, endPoint y: 127, distance: 42.5
click at [259, 127] on textarea "Are you here for my ASIAN PUSSY??? 💦" at bounding box center [350, 137] width 242 height 23
type textarea "Are you here tY??? 💦"
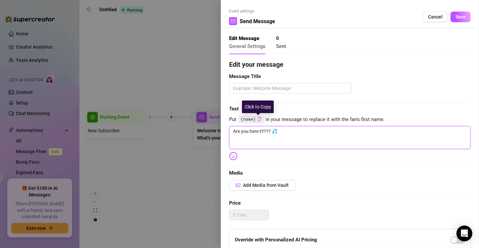
type textarea "Are you here toY??? 💦"
type textarea "Are you here to Y??? 💦"
type textarea "Are you here to wY??? 💦"
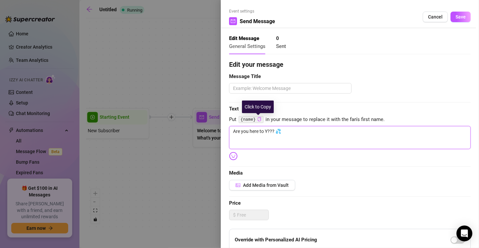
type textarea "Are you here to wY??? 💦"
type textarea "Are you here to woY??? 💦"
type textarea "Are you here to worY??? 💦"
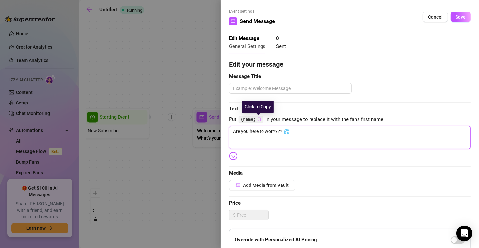
type textarea "Are you here to worsY??? 💦"
type textarea "Are you here to worshY??? 💦"
type textarea "Are you here to worshiY??? 💦"
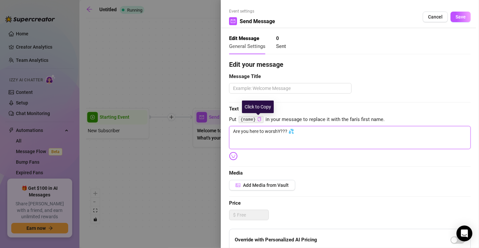
type textarea "Are you here to worshiY??? 💦"
type textarea "Are you here to worshipY??? 💦"
type textarea "Are you here to worship Y??? 💦"
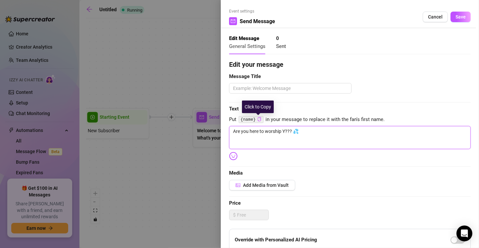
type textarea "Are you here to worship yY??? 💦"
type textarea "Are you here to worship Y??? 💦"
type textarea "Are you here to worship mY??? 💦"
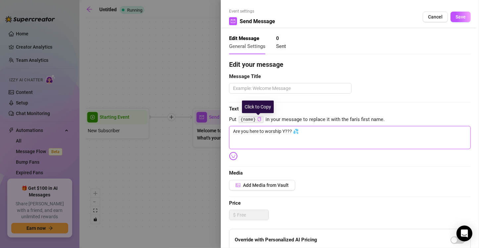
type textarea "Are you here to worship mY??? 💦"
type textarea "Are you here to worship myY??? 💦"
type textarea "Are you here to worship my Y??? 💦"
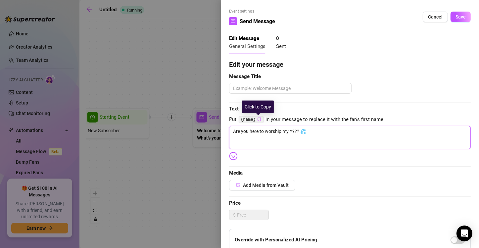
type textarea "Are you here to worship my cY??? 💦"
type textarea "Are you here to worship my [PERSON_NAME]??? 💦"
type textarea "Are you here to worship my cocY??? 💦"
type textarea "Are you here to worship my cockY??? 💦"
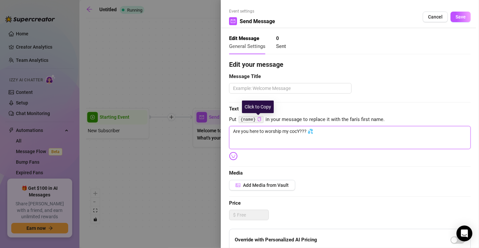
type textarea "Are you here to worship my cockY??? 💦"
type textarea "Are you here to worship my cock Y??? 💦"
type textarea "Are you here to worship my cock oY??? 💦"
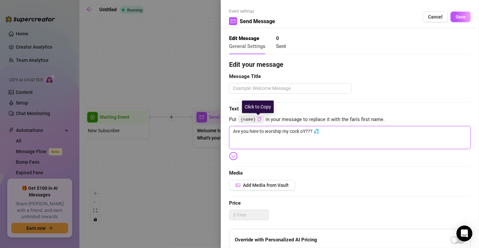
type textarea "Are you here to worship my cock orY??? 💦"
type textarea "Are you here to worship my cock or Y??? 💦"
type textarea "Are you here to worship my cock or mY??? 💦"
type textarea "Are you here to worship my cock or myY??? 💦"
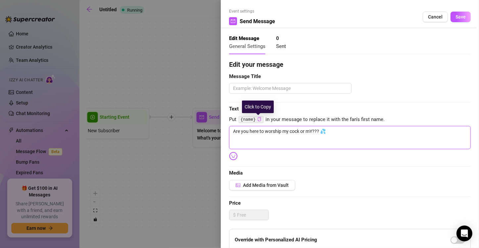
type textarea "Are you here to worship my cock or myY??? 💦"
type textarea "Are you here to worship my cock or my Y??? 💦"
type textarea "Are you here to worship my cock or my aY??? 💦"
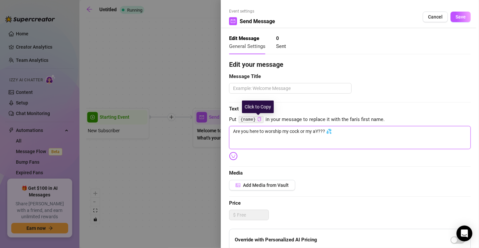
type textarea "Are you here to worship my cock or my asY??? 💦"
type textarea "Are you here to worship my cock or my assY??? 💦"
type textarea "Are you here to worship my cock or my ass??? 💦"
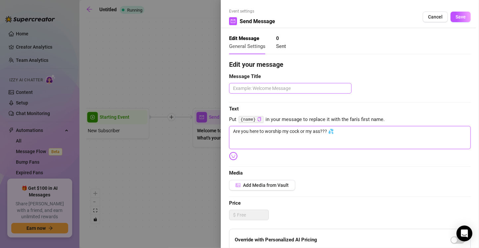
type textarea "Are you here to worship my cock or my ass??? 💦"
click at [294, 88] on textarea at bounding box center [290, 88] width 122 height 11
paste textarea "Are you here to worship my cock or my ass??? 💦"
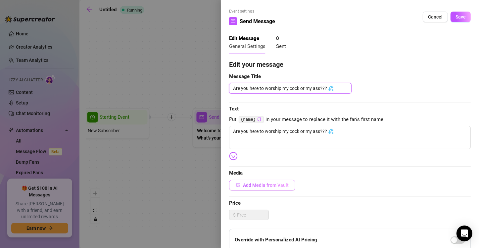
type textarea "Are you here to worship my cock or my ass??? 💦"
click at [273, 183] on span "Add Media from Vault" at bounding box center [266, 185] width 46 height 5
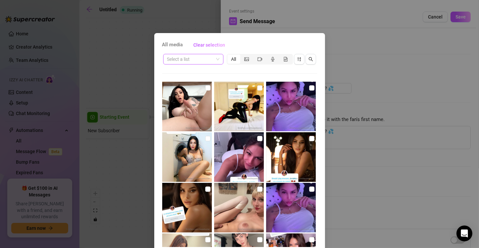
click at [178, 59] on input "search" at bounding box center [190, 59] width 46 height 10
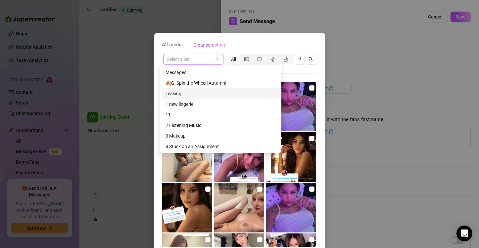
click at [196, 95] on div "Teasing" at bounding box center [220, 93] width 111 height 7
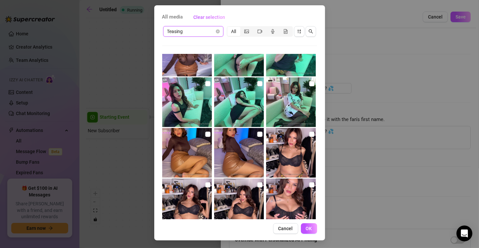
scroll to position [448, 0]
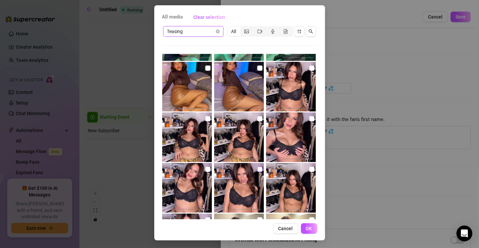
click at [257, 168] on input "checkbox" at bounding box center [259, 169] width 5 height 5
checkbox input "true"
click at [311, 231] on button "OK" at bounding box center [309, 228] width 16 height 11
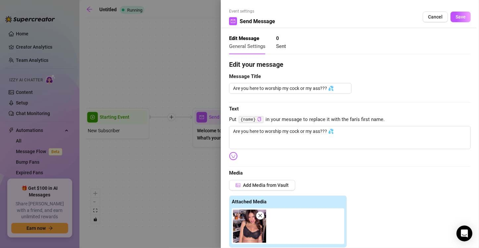
scroll to position [0, 0]
click at [462, 18] on button "Save" at bounding box center [460, 17] width 20 height 11
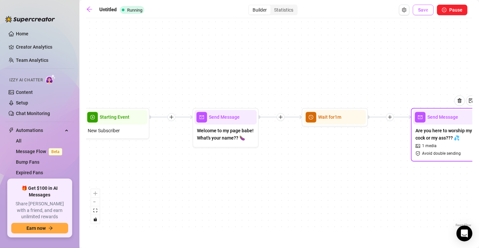
click at [423, 13] on button "Save" at bounding box center [423, 10] width 21 height 11
